Goal: Task Accomplishment & Management: Use online tool/utility

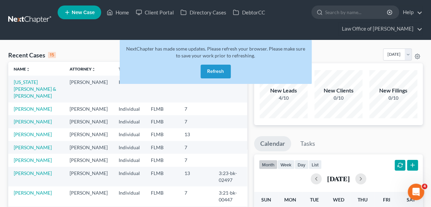
click at [233, 72] on div "NextChapter has made some updates. Please refresh your browser. Please make sur…" at bounding box center [216, 62] width 192 height 44
click at [207, 72] on button "Refresh" at bounding box center [216, 72] width 30 height 14
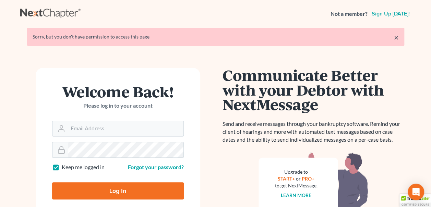
type input "[EMAIL_ADDRESS][DOMAIN_NAME]"
click at [119, 193] on input "Log In" at bounding box center [118, 190] width 132 height 17
type input "Thinking..."
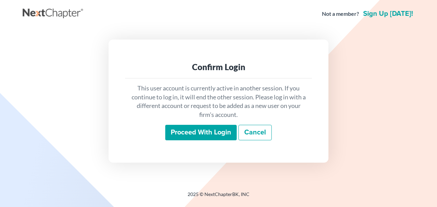
click at [191, 136] on input "Proceed with login" at bounding box center [200, 133] width 71 height 16
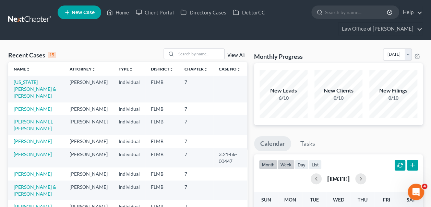
click at [287, 165] on button "week" at bounding box center [286, 164] width 17 height 9
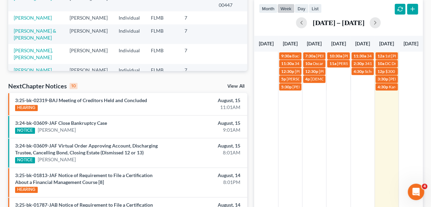
scroll to position [147, 0]
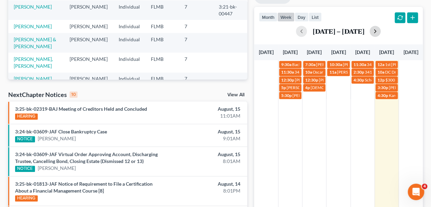
click at [379, 30] on button "button" at bounding box center [375, 31] width 11 height 11
